Goal: Information Seeking & Learning: Learn about a topic

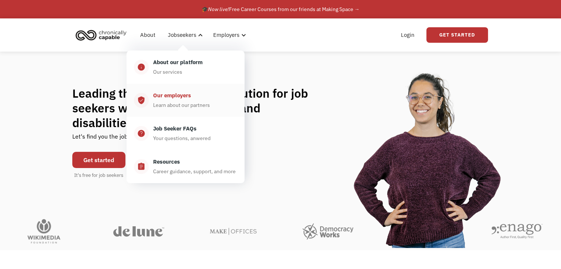
click at [180, 96] on div "Our employers" at bounding box center [172, 95] width 38 height 9
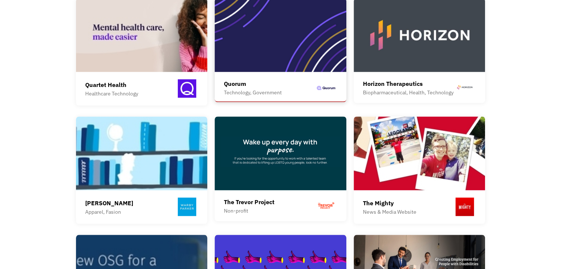
scroll to position [591, 0]
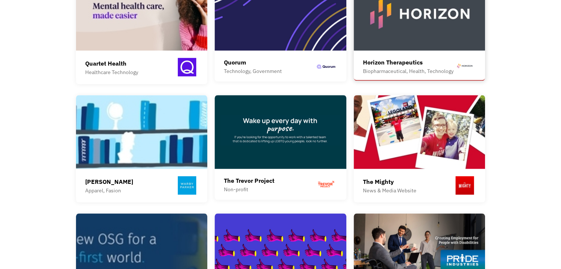
click at [419, 58] on div "Horizon Therapeutics" at bounding box center [408, 62] width 91 height 9
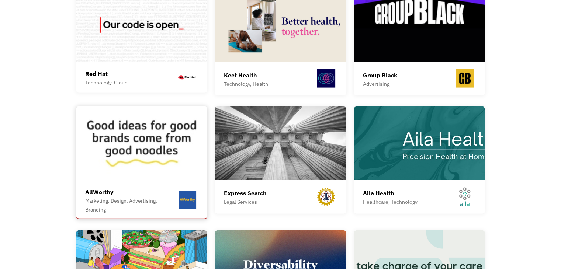
scroll to position [1624, 0]
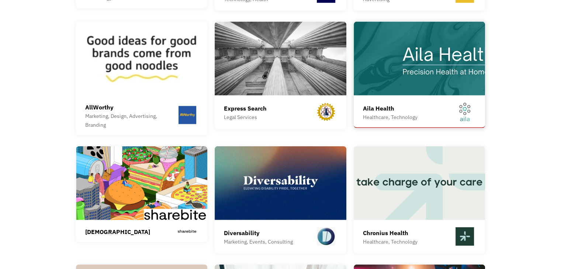
click at [390, 104] on div "Aila Health" at bounding box center [390, 108] width 55 height 9
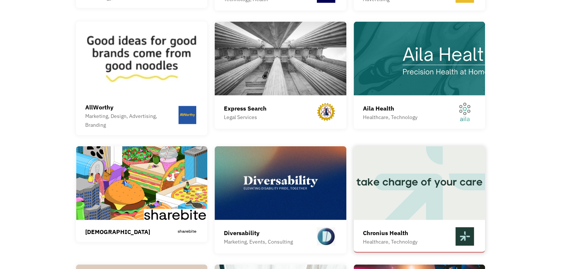
click at [383, 178] on img at bounding box center [420, 184] width 132 height 74
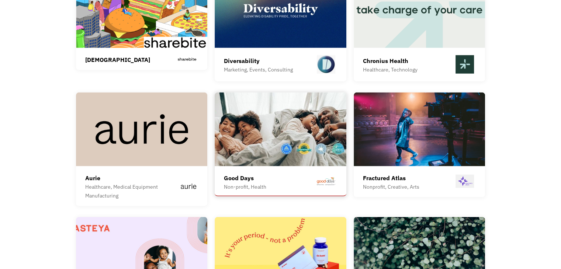
scroll to position [1919, 0]
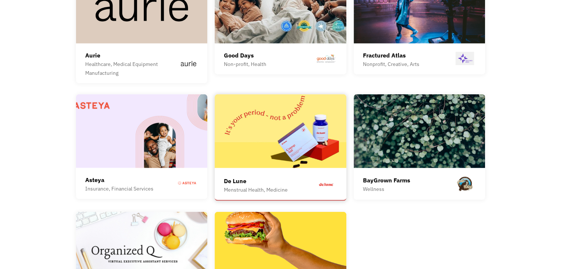
click at [255, 177] on div "De Lune" at bounding box center [256, 181] width 64 height 9
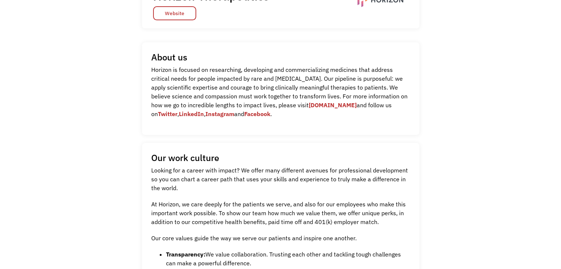
scroll to position [148, 0]
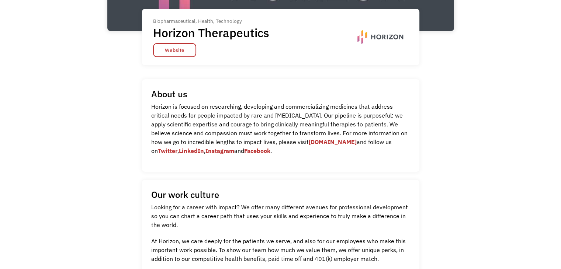
click at [354, 140] on link "www.horizontherapeutics.com" at bounding box center [333, 141] width 48 height 7
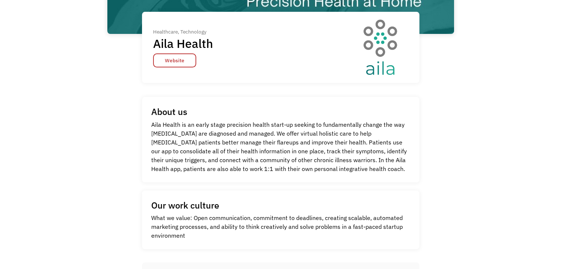
scroll to position [148, 0]
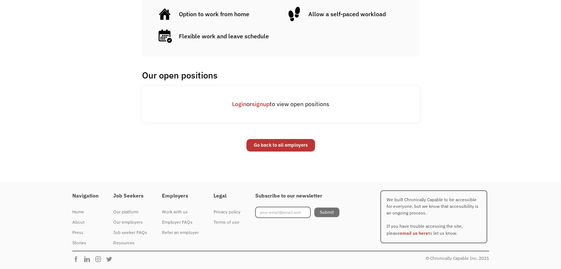
scroll to position [441, 0]
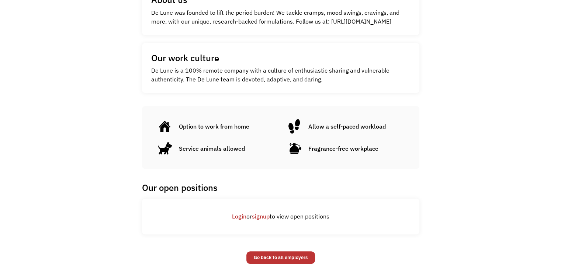
scroll to position [258, 0]
